Goal: Information Seeking & Learning: Check status

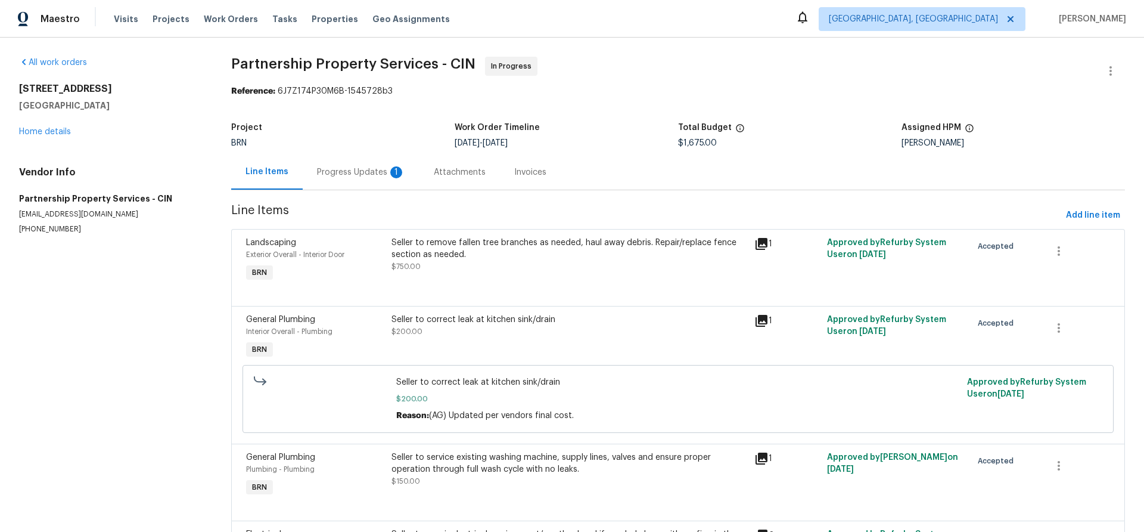
click at [353, 175] on div "Progress Updates 1" at bounding box center [361, 172] width 88 height 12
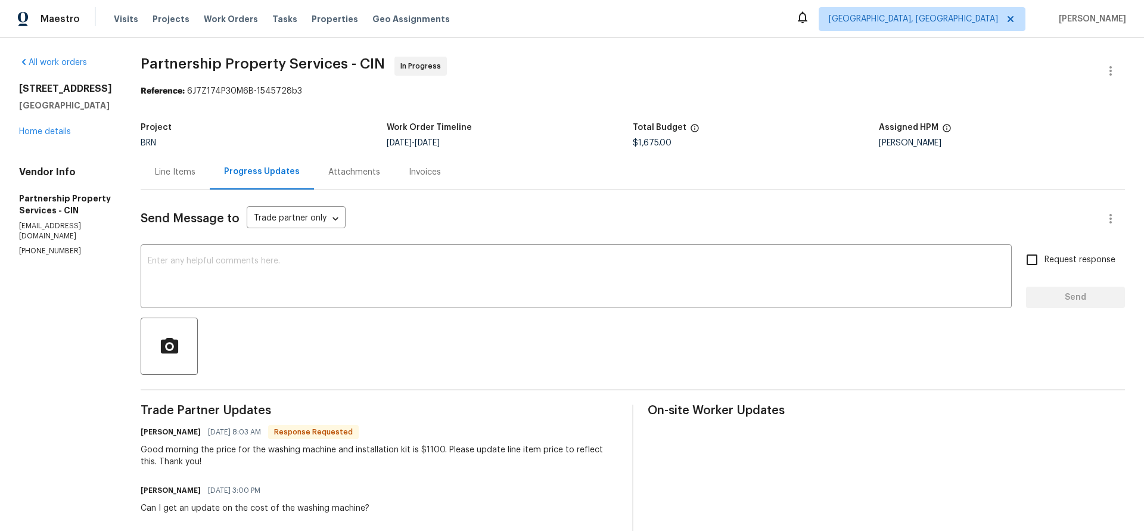
click at [195, 170] on div "Line Items" at bounding box center [175, 172] width 41 height 12
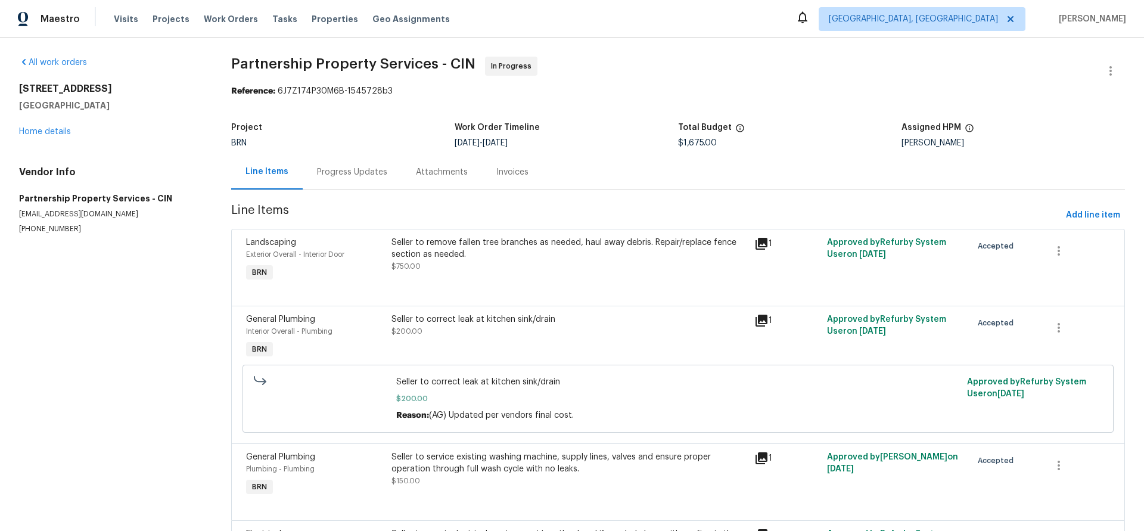
click at [338, 172] on div "Progress Updates" at bounding box center [352, 172] width 70 height 12
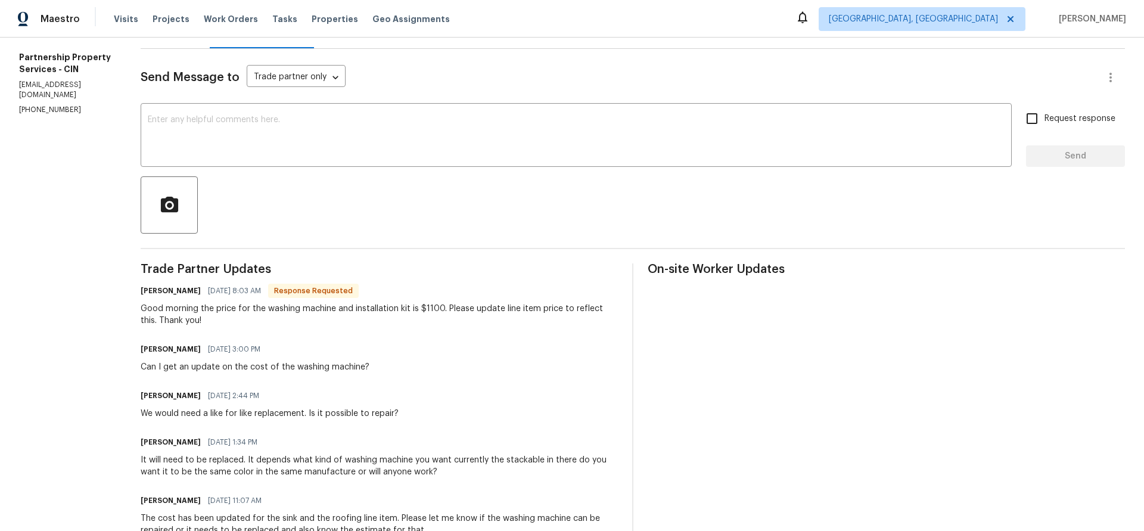
scroll to position [142, 0]
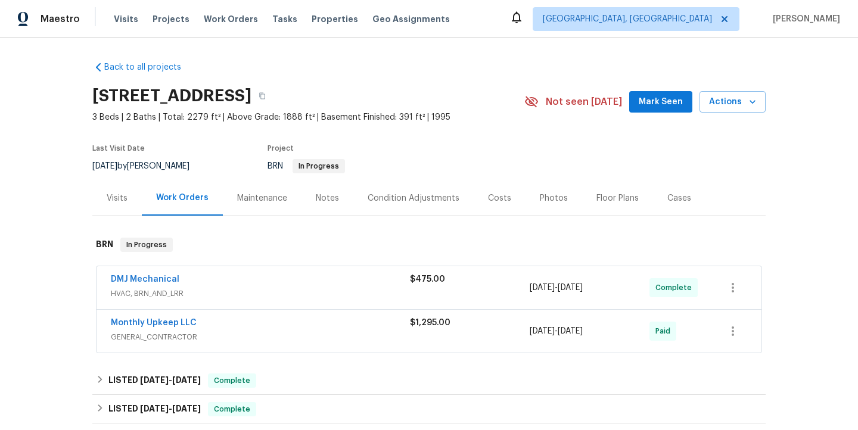
click at [238, 327] on div "Monthly Upkeep LLC" at bounding box center [260, 324] width 299 height 14
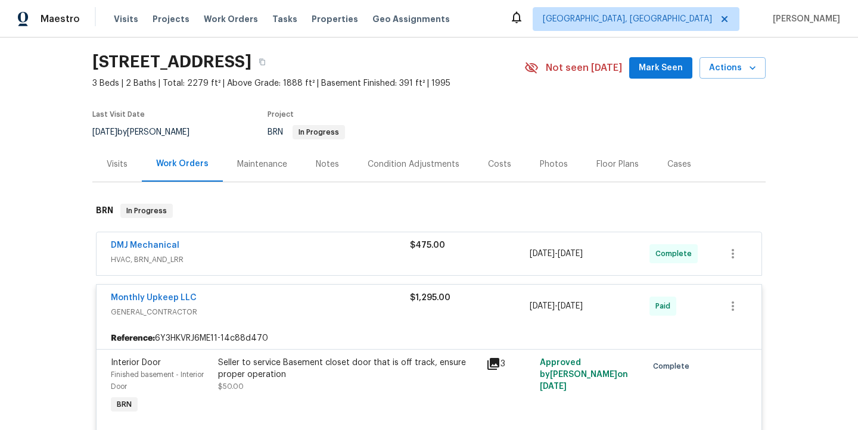
scroll to position [39, 0]
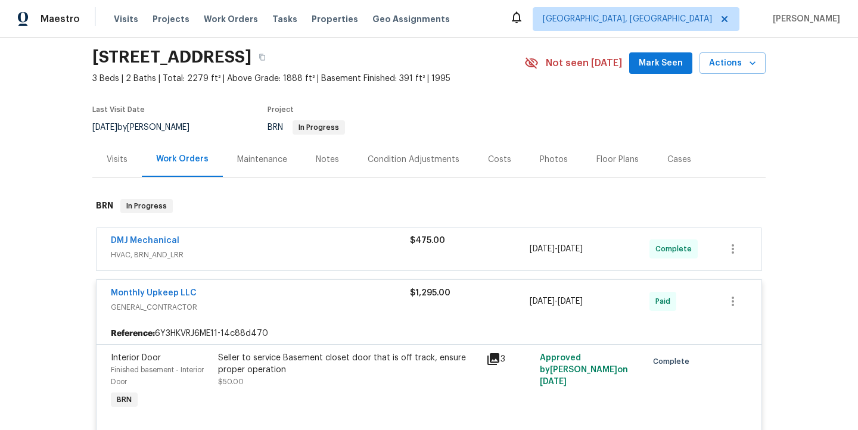
click at [202, 252] on span "HVAC, BRN_AND_LRR" at bounding box center [260, 255] width 299 height 12
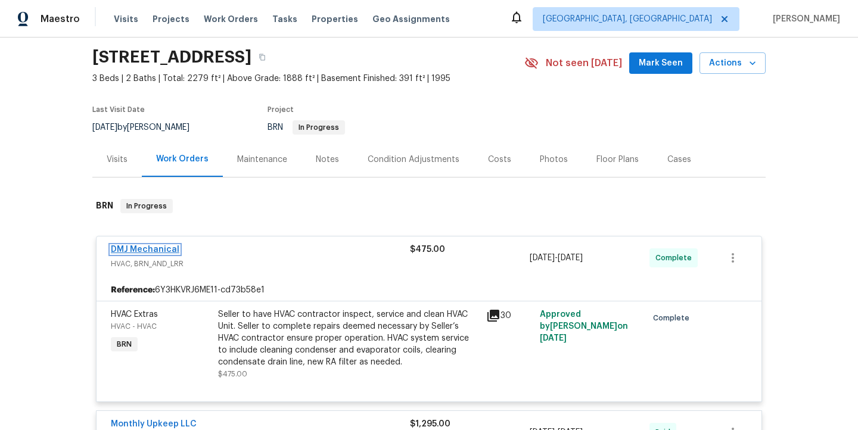
click at [171, 249] on link "DMJ Mechanical" at bounding box center [145, 250] width 69 height 8
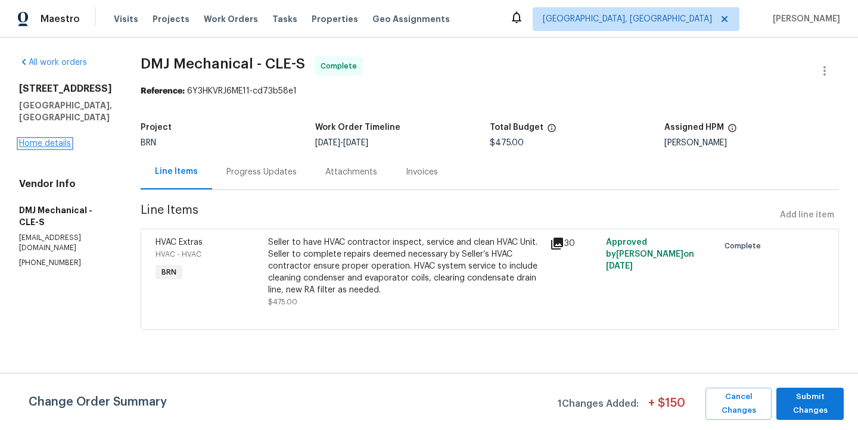
click at [65, 144] on link "Home details" at bounding box center [45, 143] width 52 height 8
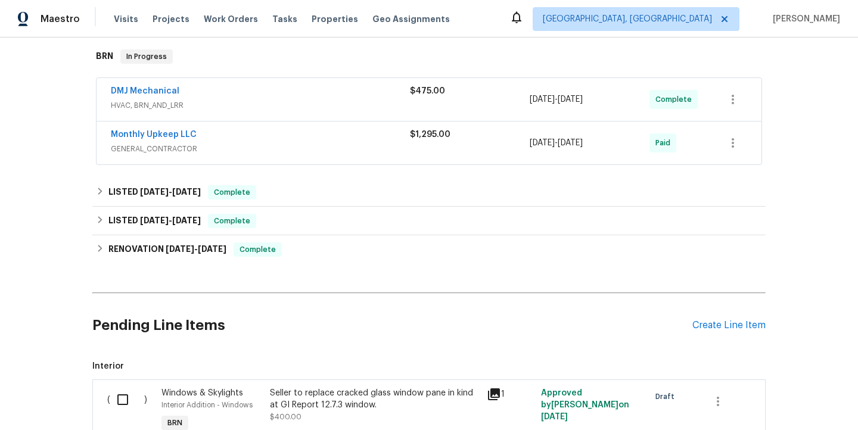
scroll to position [179, 0]
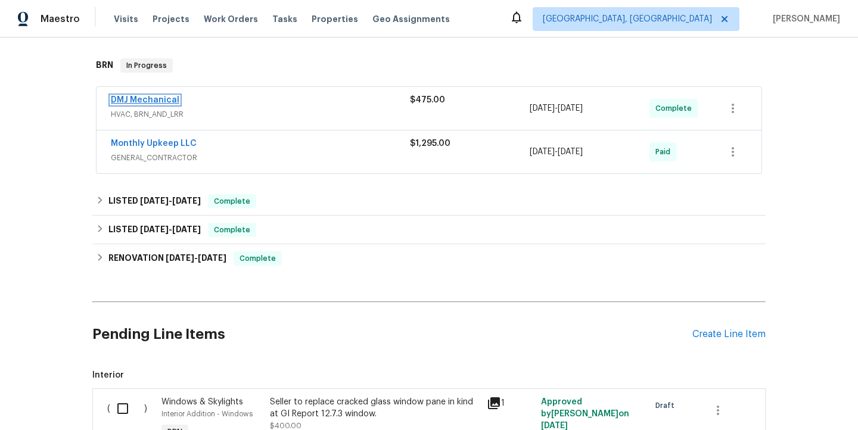
click at [154, 102] on link "DMJ Mechanical" at bounding box center [145, 100] width 69 height 8
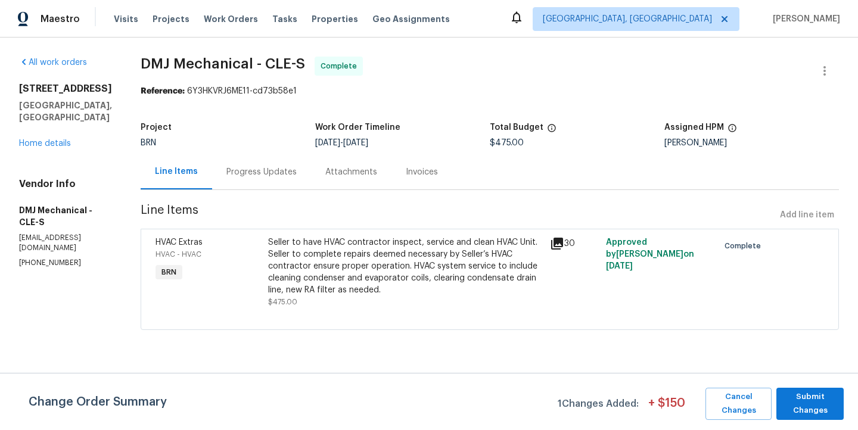
click at [353, 176] on div "Attachments" at bounding box center [351, 172] width 52 height 12
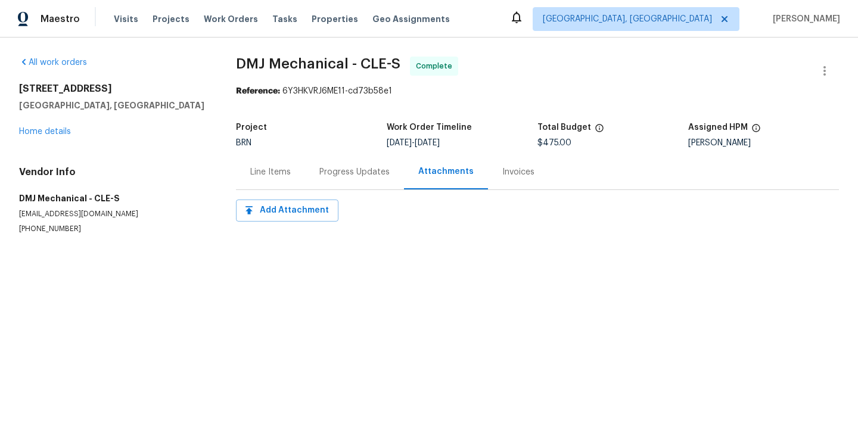
click at [502, 174] on div "Invoices" at bounding box center [518, 172] width 32 height 12
